Goal: Transaction & Acquisition: Book appointment/travel/reservation

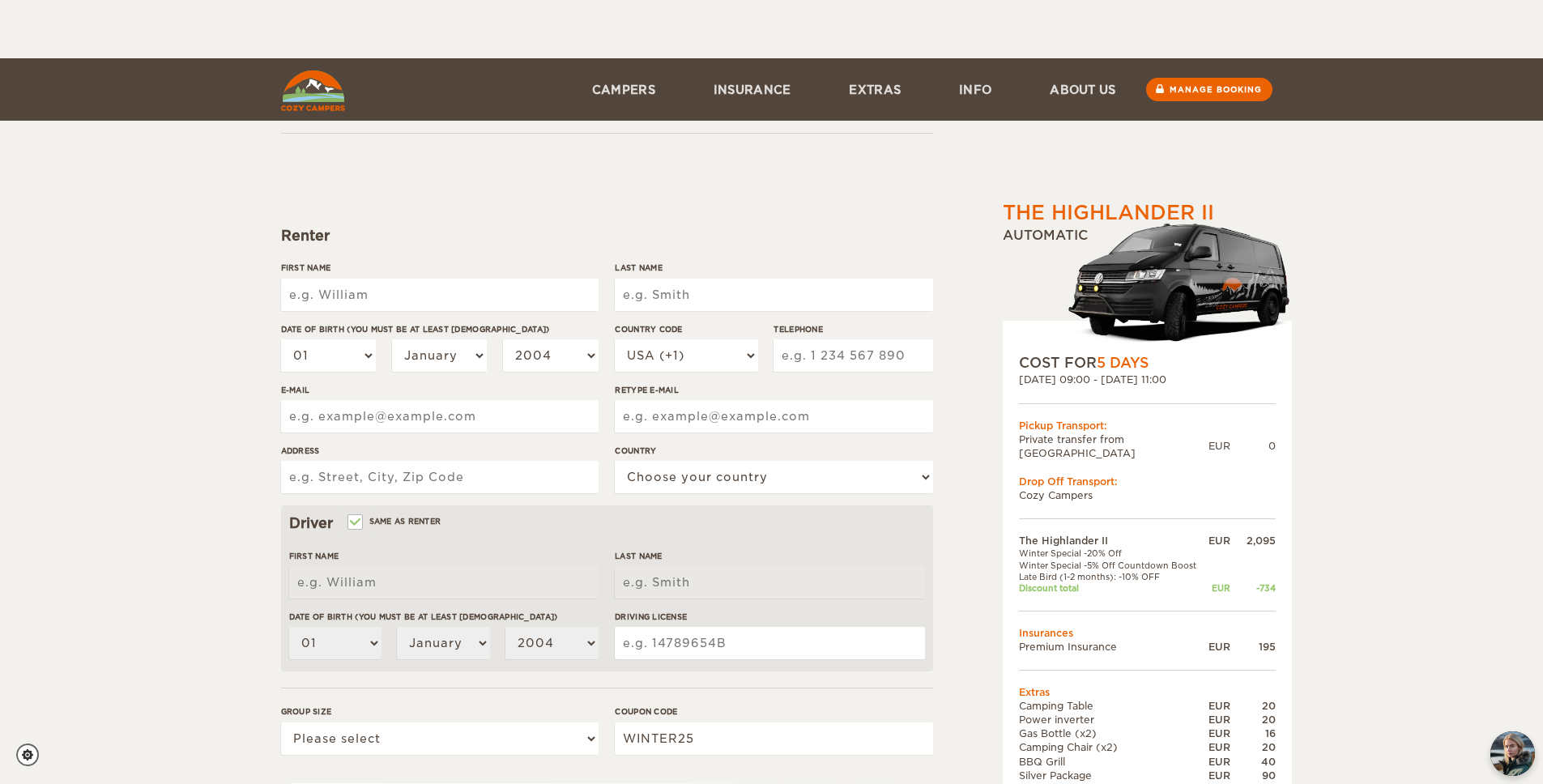
scroll to position [254, 0]
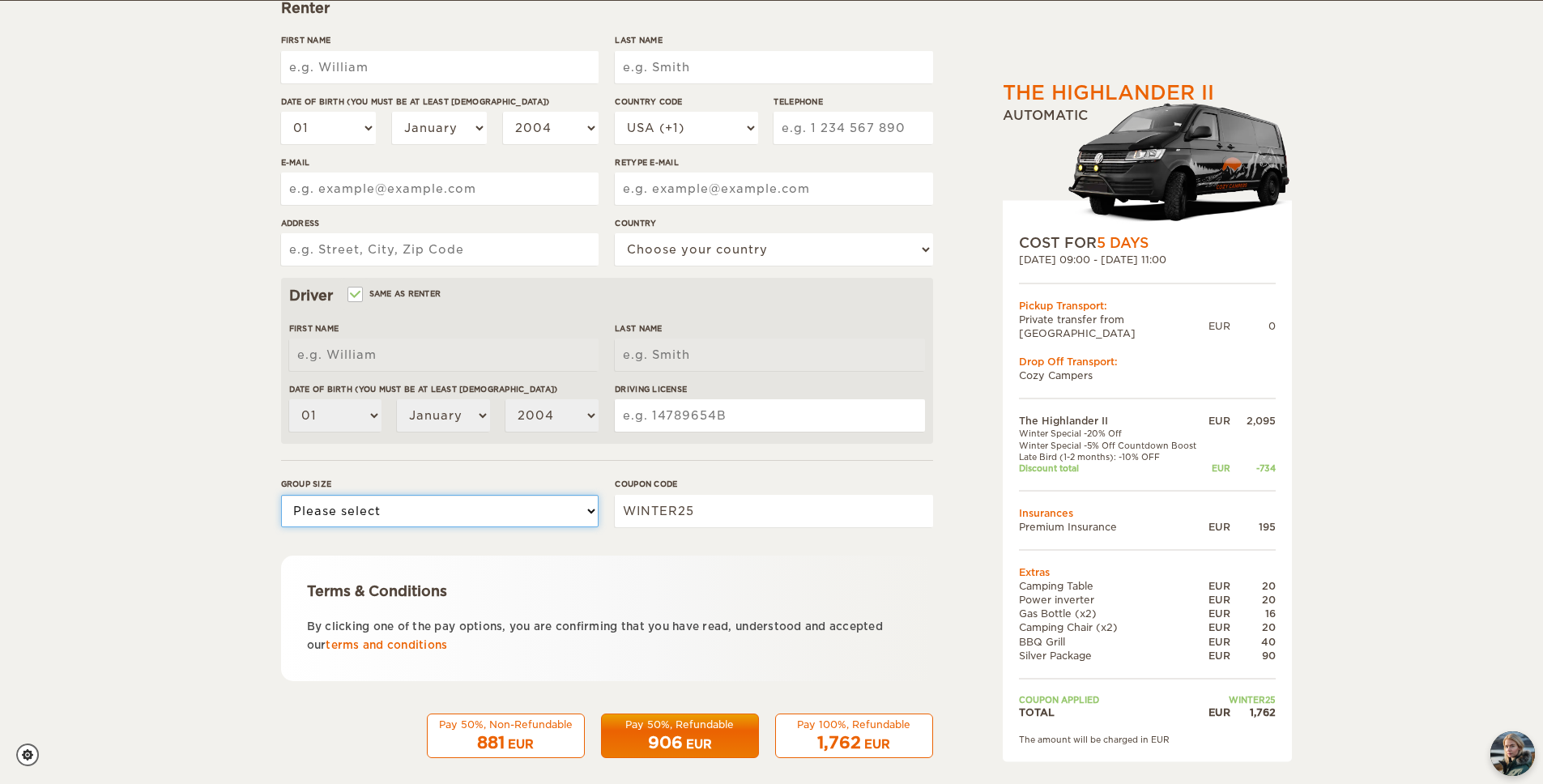
click at [398, 513] on select "Please select 1 2" at bounding box center [439, 510] width 317 height 32
select select "2"
click at [281, 495] on select "Please select 1 2" at bounding box center [439, 510] width 317 height 32
click at [220, 536] on div "The Highlander II Expand Collapse Total 1,762 EUR Automatic COST FOR 5 Days [DA…" at bounding box center [771, 272] width 1543 height 1053
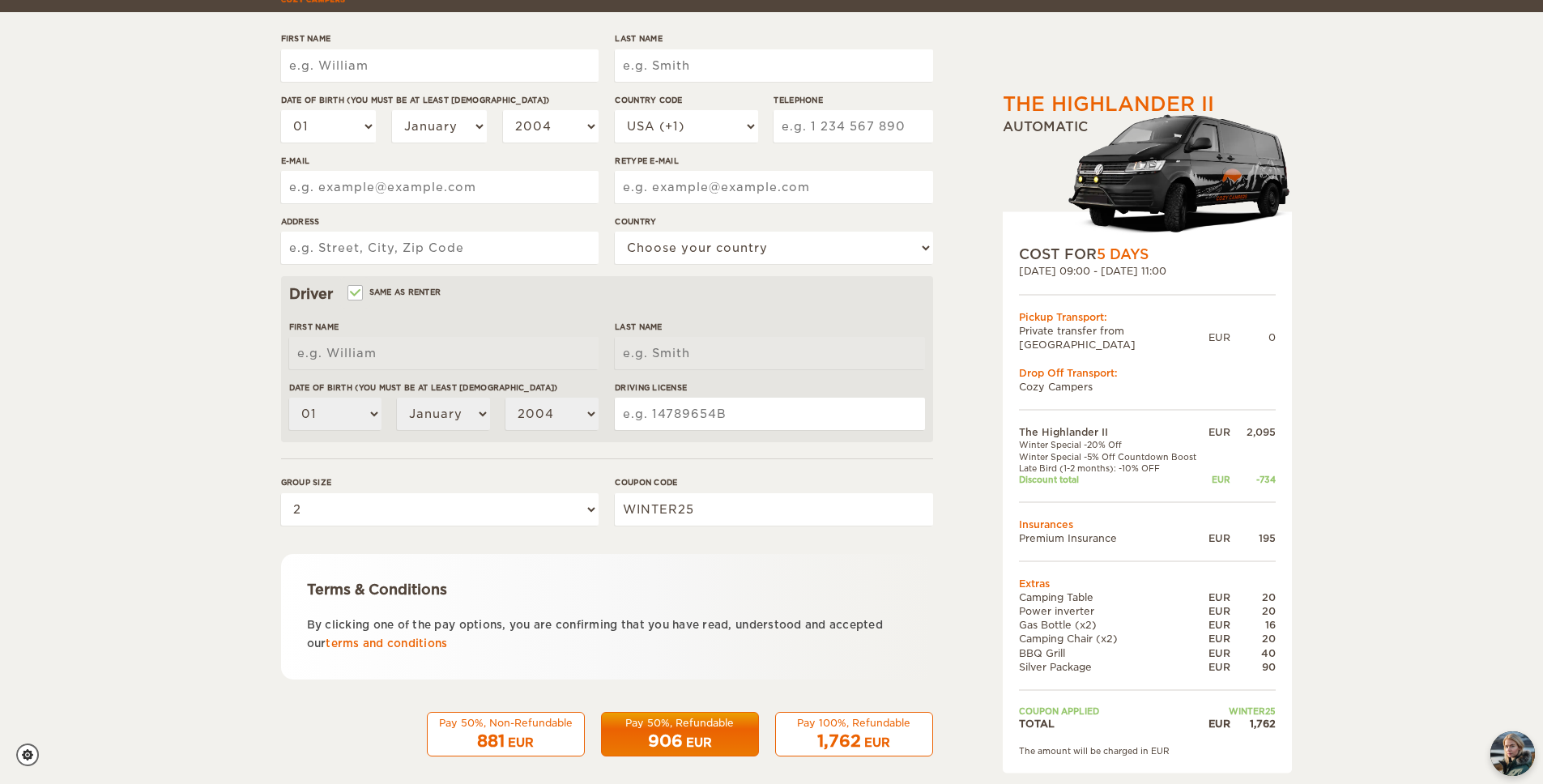
scroll to position [269, 0]
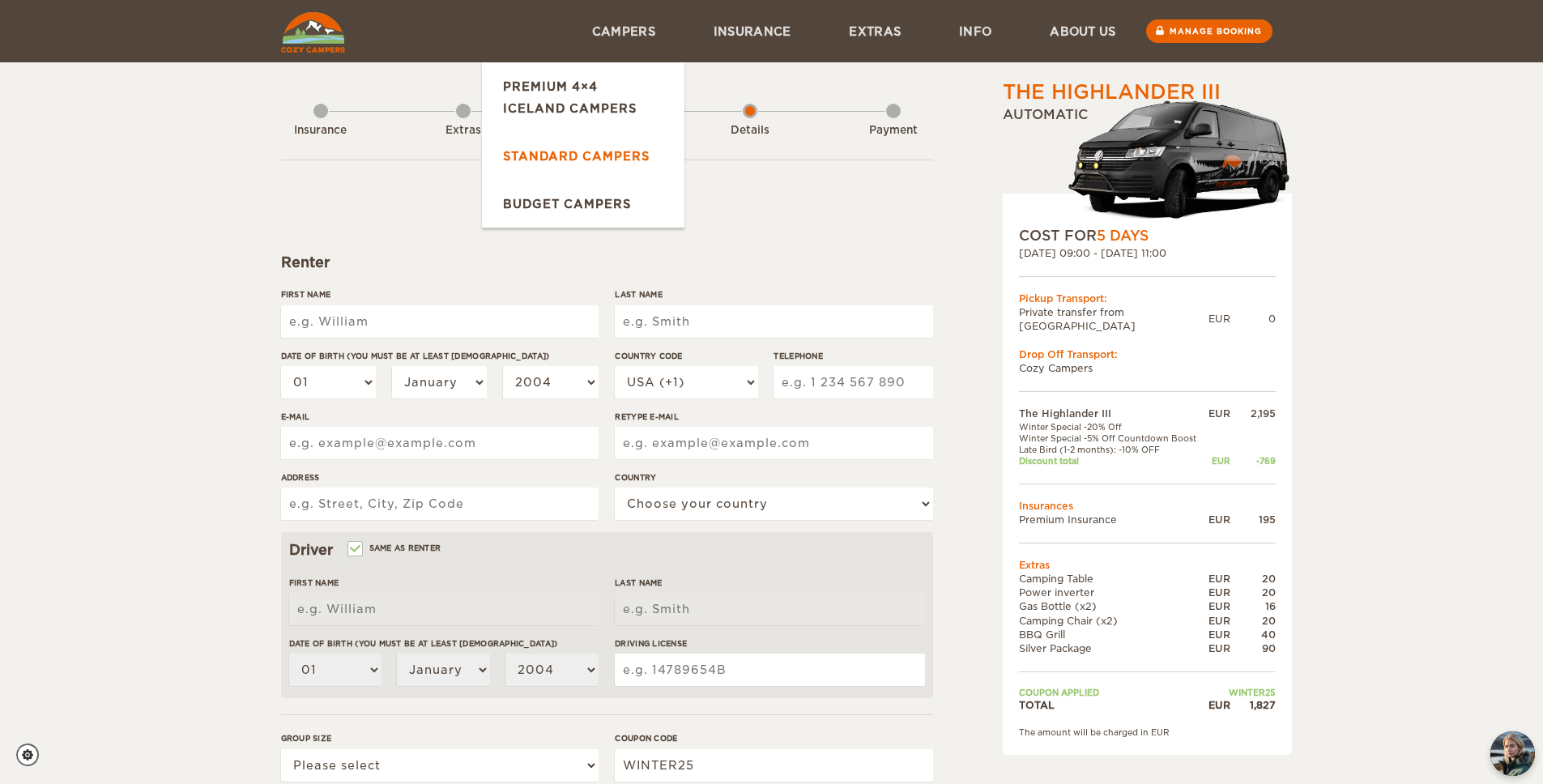
click at [538, 155] on link "Standard Campers" at bounding box center [583, 155] width 203 height 48
